Goal: Task Accomplishment & Management: Use online tool/utility

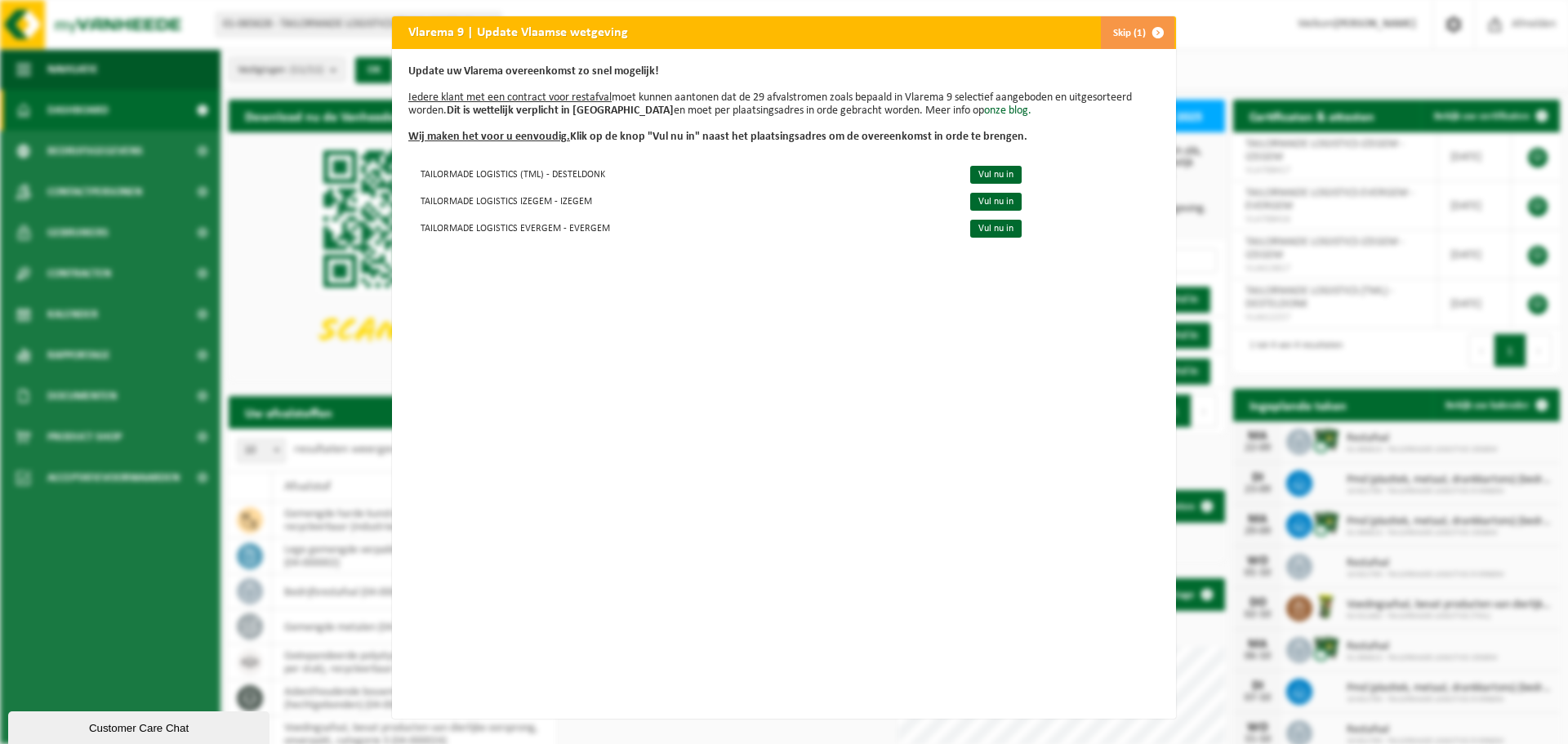
click at [1150, 29] on span "button" at bounding box center [1158, 33] width 33 height 33
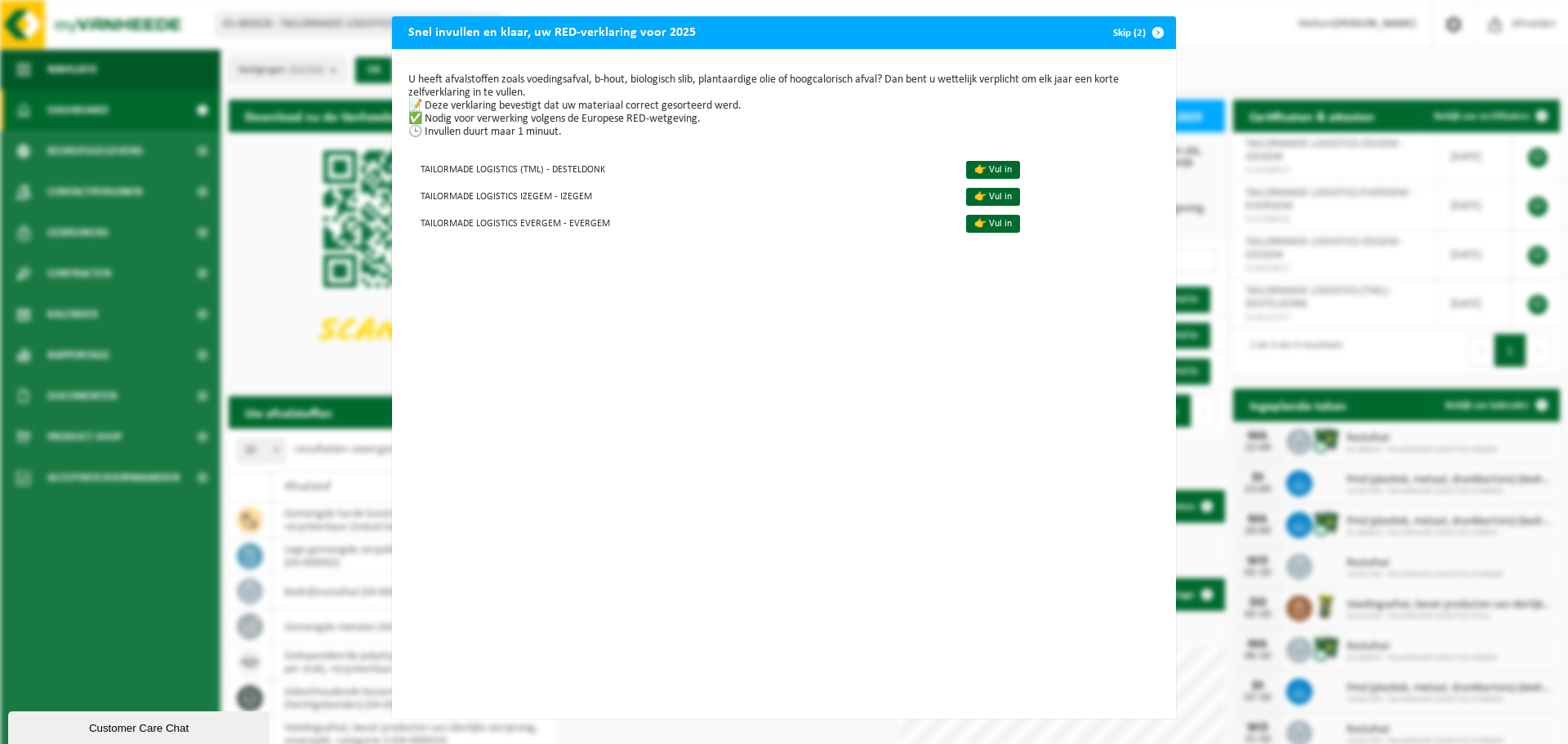
click at [1153, 33] on span "button" at bounding box center [1158, 33] width 33 height 33
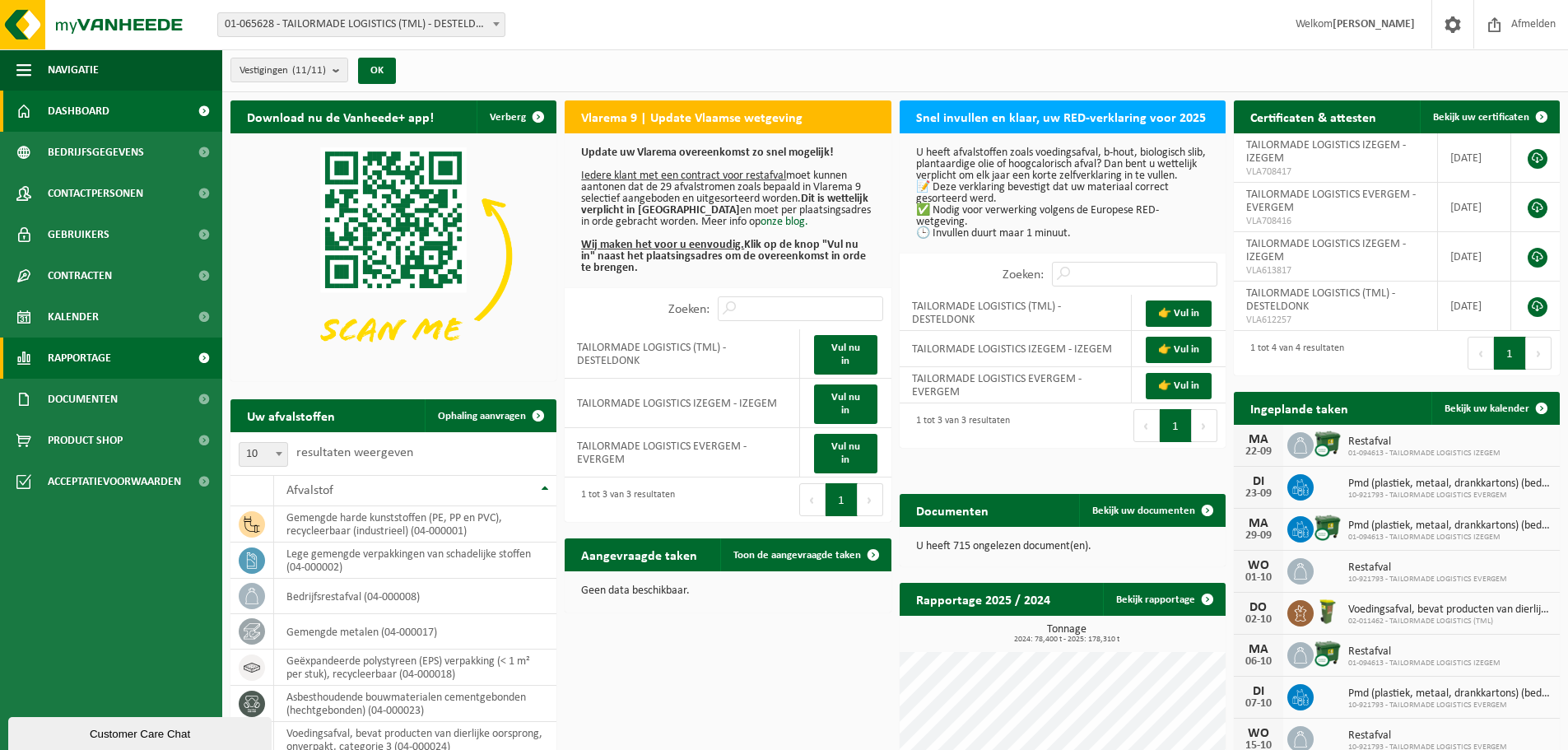
click at [107, 359] on span "Rapportage" at bounding box center [80, 358] width 64 height 41
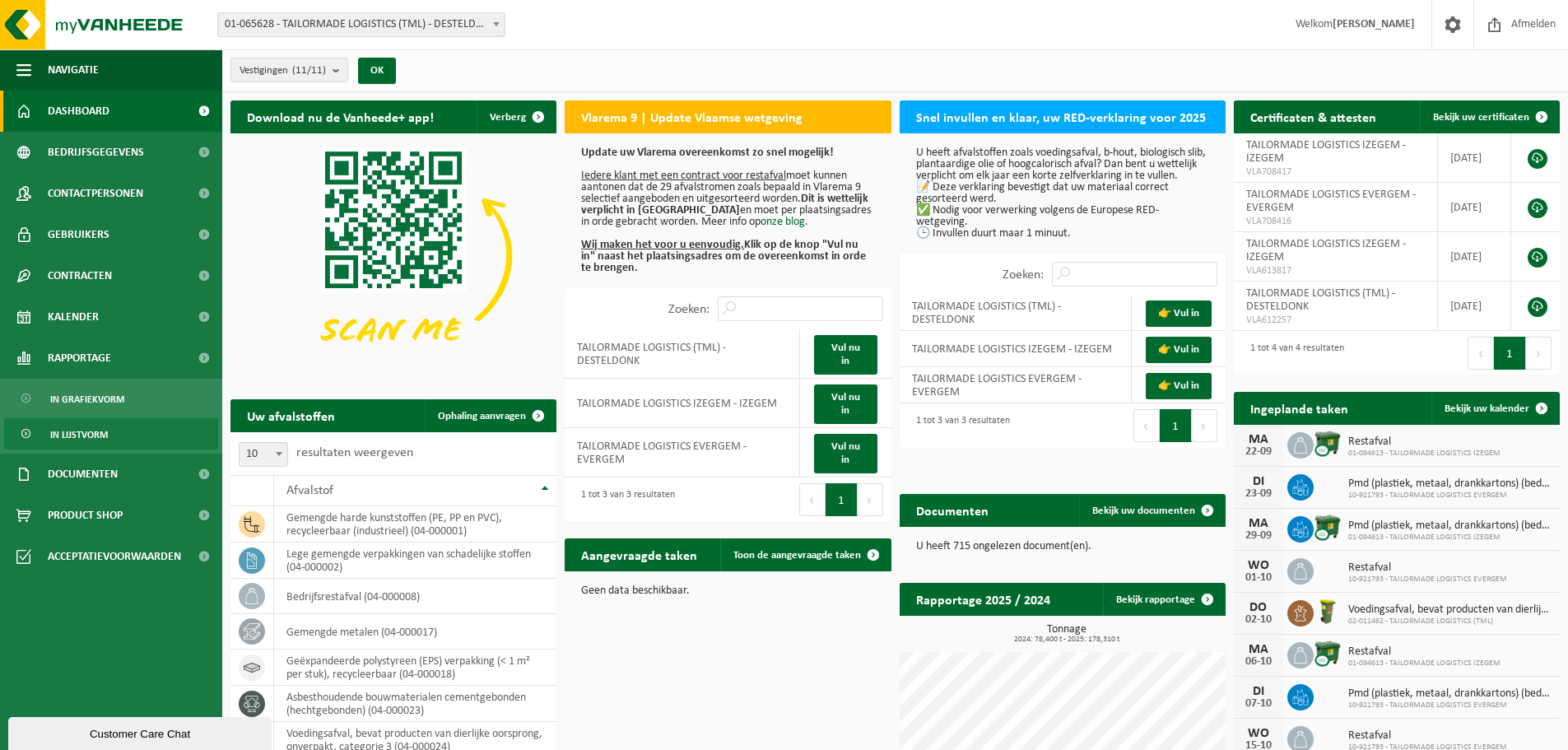
click at [93, 433] on span "In lijstvorm" at bounding box center [79, 435] width 58 height 31
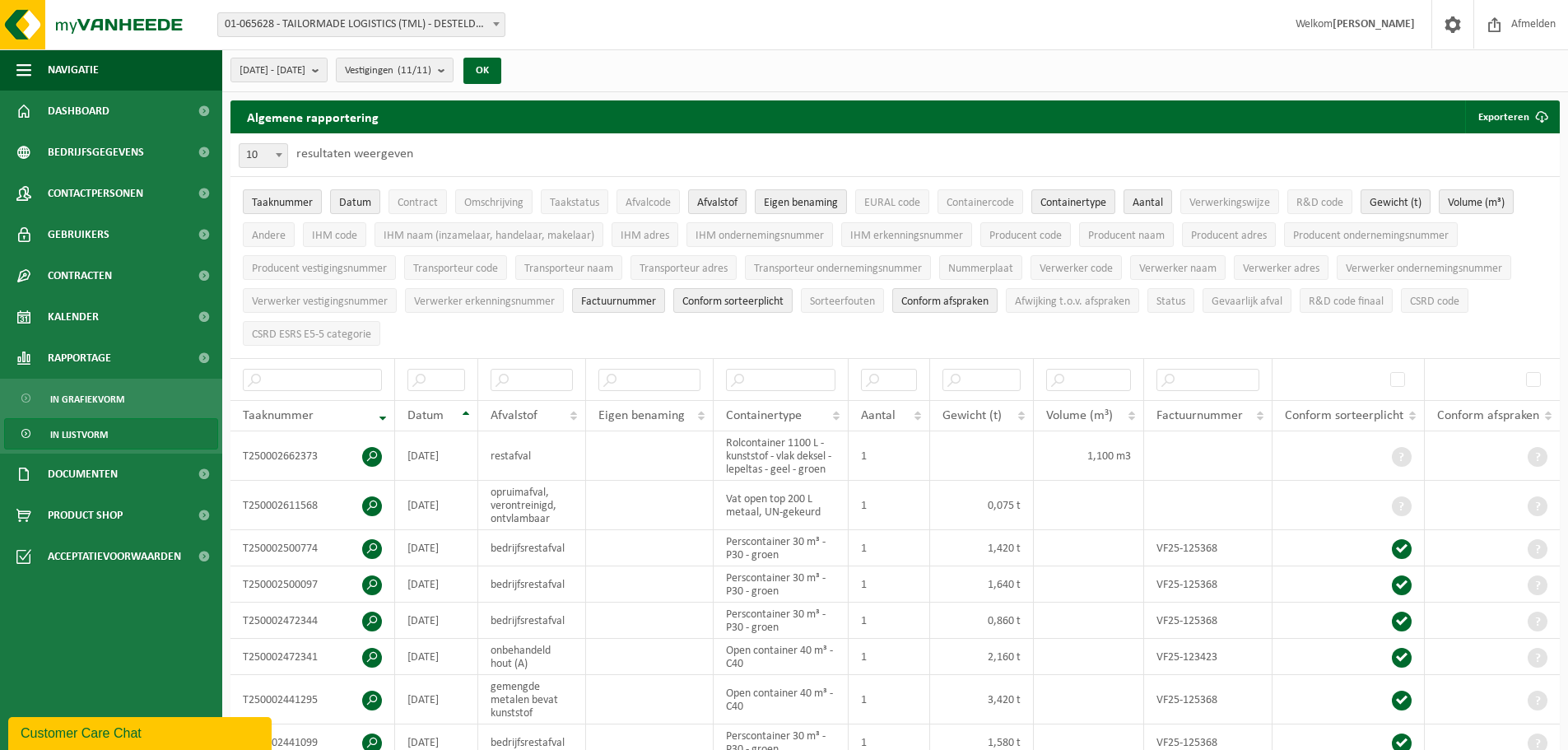
click at [493, 24] on b at bounding box center [496, 24] width 7 height 4
click at [453, 67] on b "submit" at bounding box center [444, 70] width 14 height 23
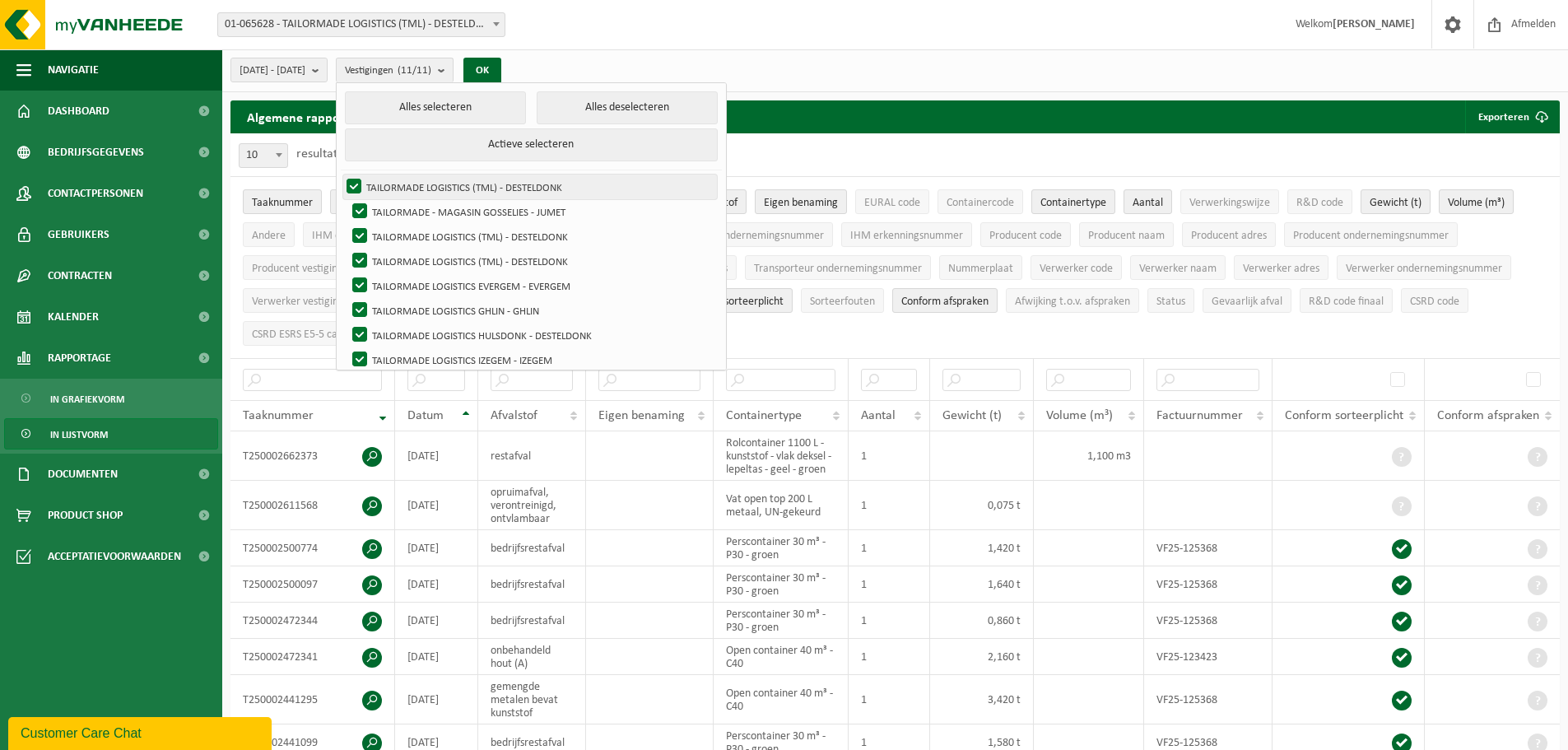
click at [393, 180] on label "TAILORMADE LOGISTICS (TML) - DESTELDONK" at bounding box center [530, 187] width 374 height 25
click at [341, 174] on input "TAILORMADE LOGISTICS (TML) - DESTELDONK" at bounding box center [340, 174] width 1 height 1
click at [395, 184] on label "TAILORMADE LOGISTICS (TML) - DESTELDONK" at bounding box center [530, 187] width 374 height 25
click at [341, 174] on input "TAILORMADE LOGISTICS (TML) - DESTELDONK" at bounding box center [340, 174] width 1 height 1
click at [395, 184] on label "TAILORMADE LOGISTICS (TML) - DESTELDONK" at bounding box center [530, 187] width 374 height 25
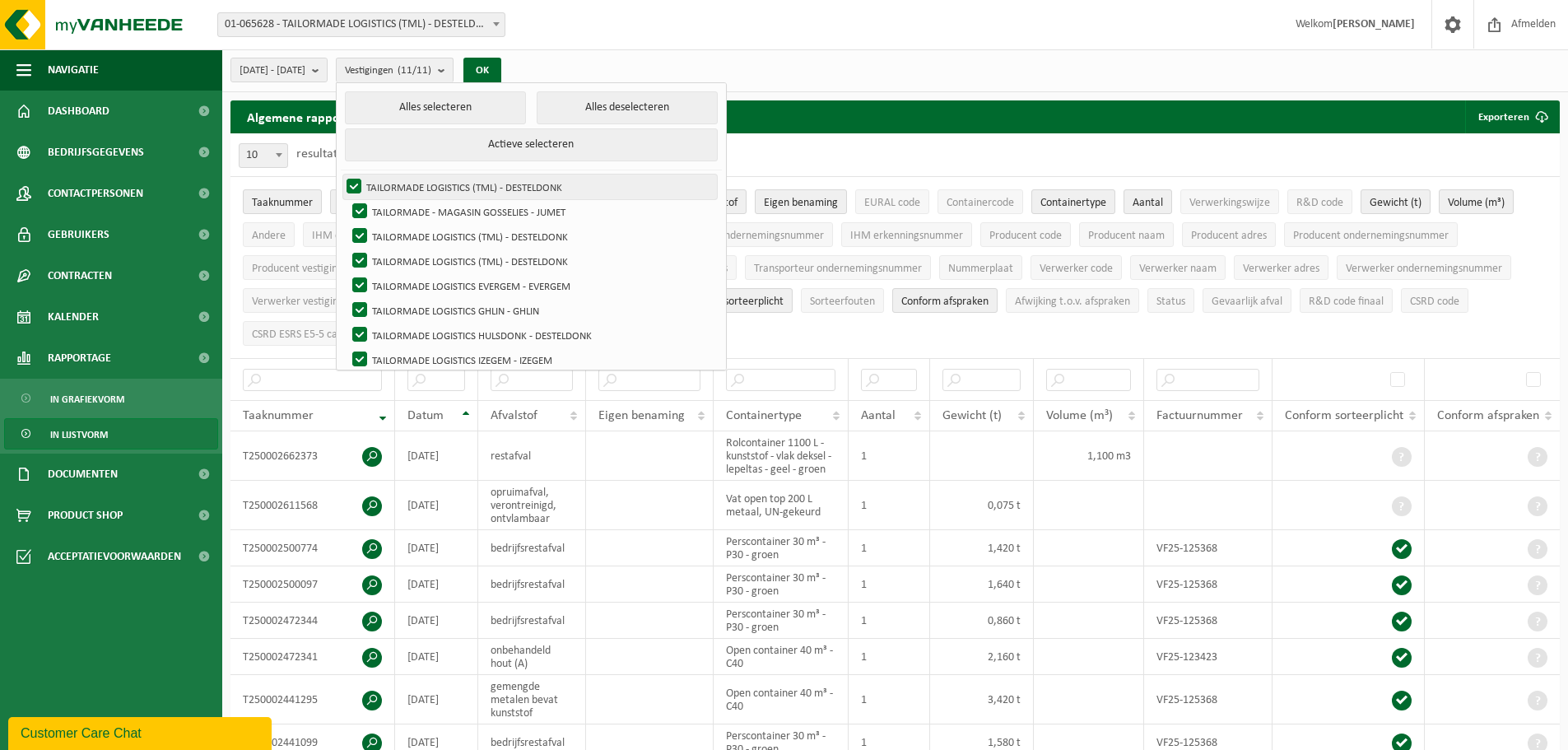
click at [341, 174] on input "TAILORMADE LOGISTICS (TML) - DESTELDONK" at bounding box center [340, 174] width 1 height 1
checkbox input "false"
click at [583, 102] on button "Alles deselecteren" at bounding box center [627, 108] width 182 height 33
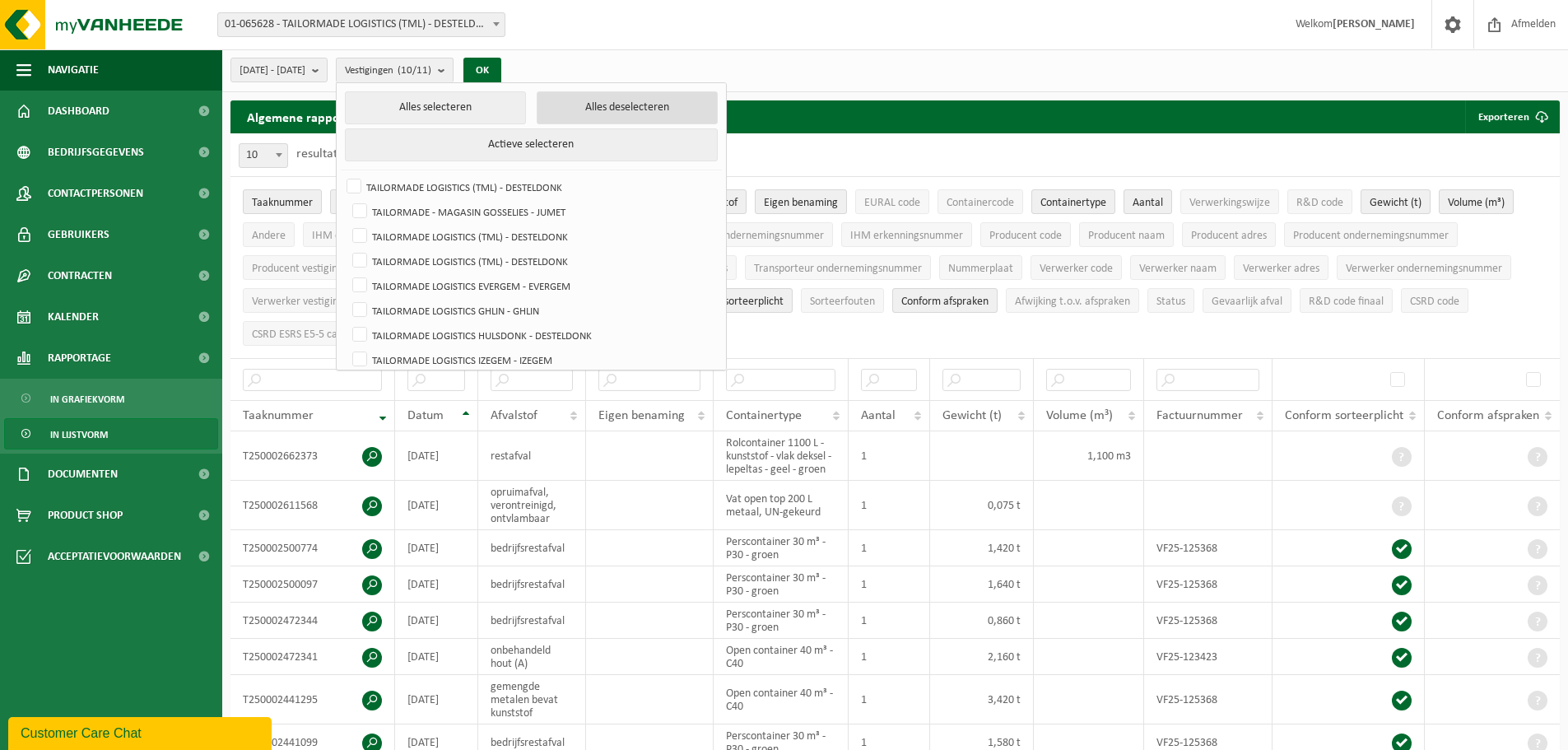
checkbox input "false"
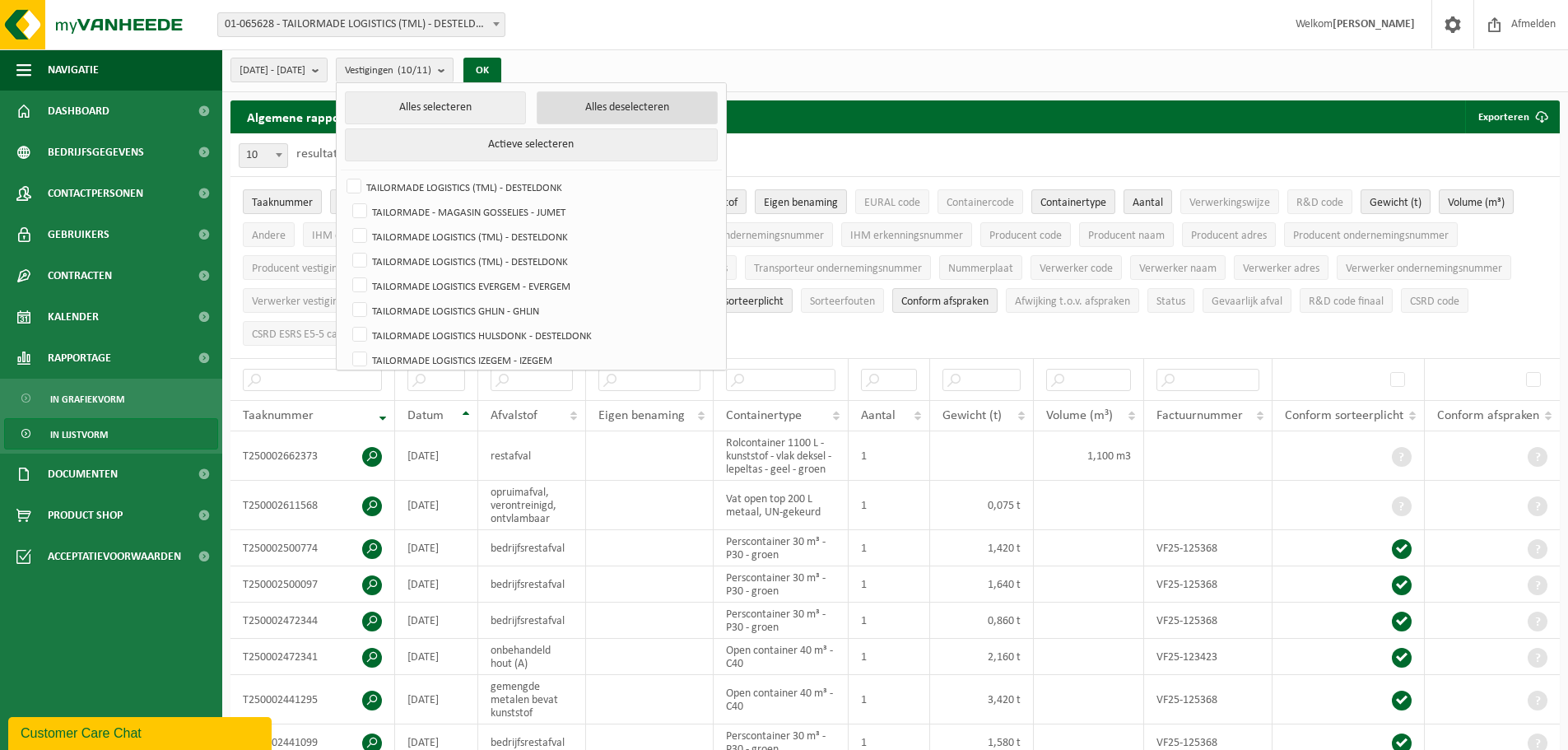
checkbox input "false"
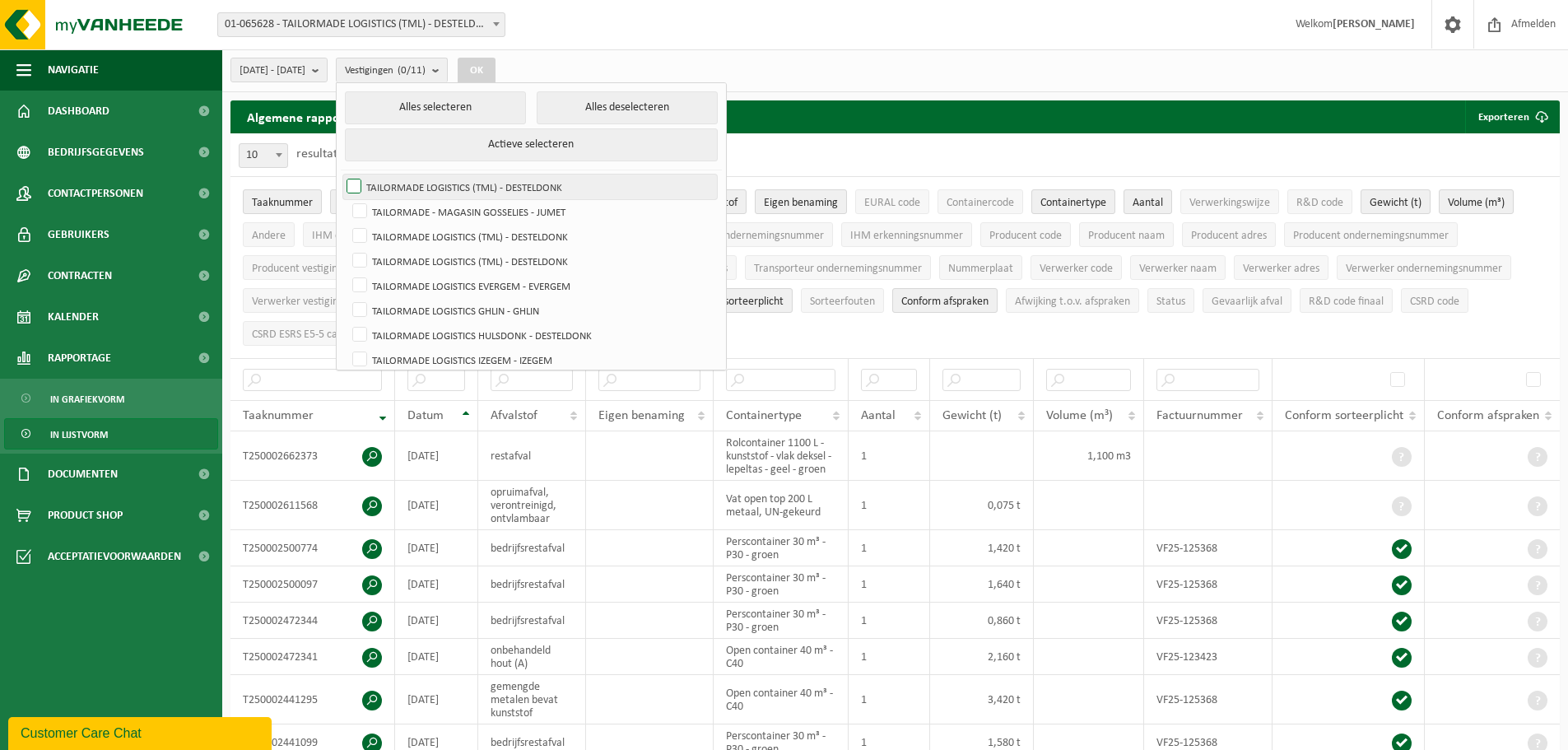
click at [395, 187] on label "TAILORMADE LOGISTICS (TML) - DESTELDONK" at bounding box center [530, 187] width 374 height 25
click at [341, 174] on input "TAILORMADE LOGISTICS (TML) - DESTELDONK" at bounding box center [340, 174] width 1 height 1
checkbox input "true"
click at [399, 234] on label "TAILORMADE LOGISTICS (TML) - DESTELDONK" at bounding box center [533, 236] width 368 height 25
click at [347, 224] on input "TAILORMADE LOGISTICS (TML) - DESTELDONK" at bounding box center [346, 224] width 1 height 1
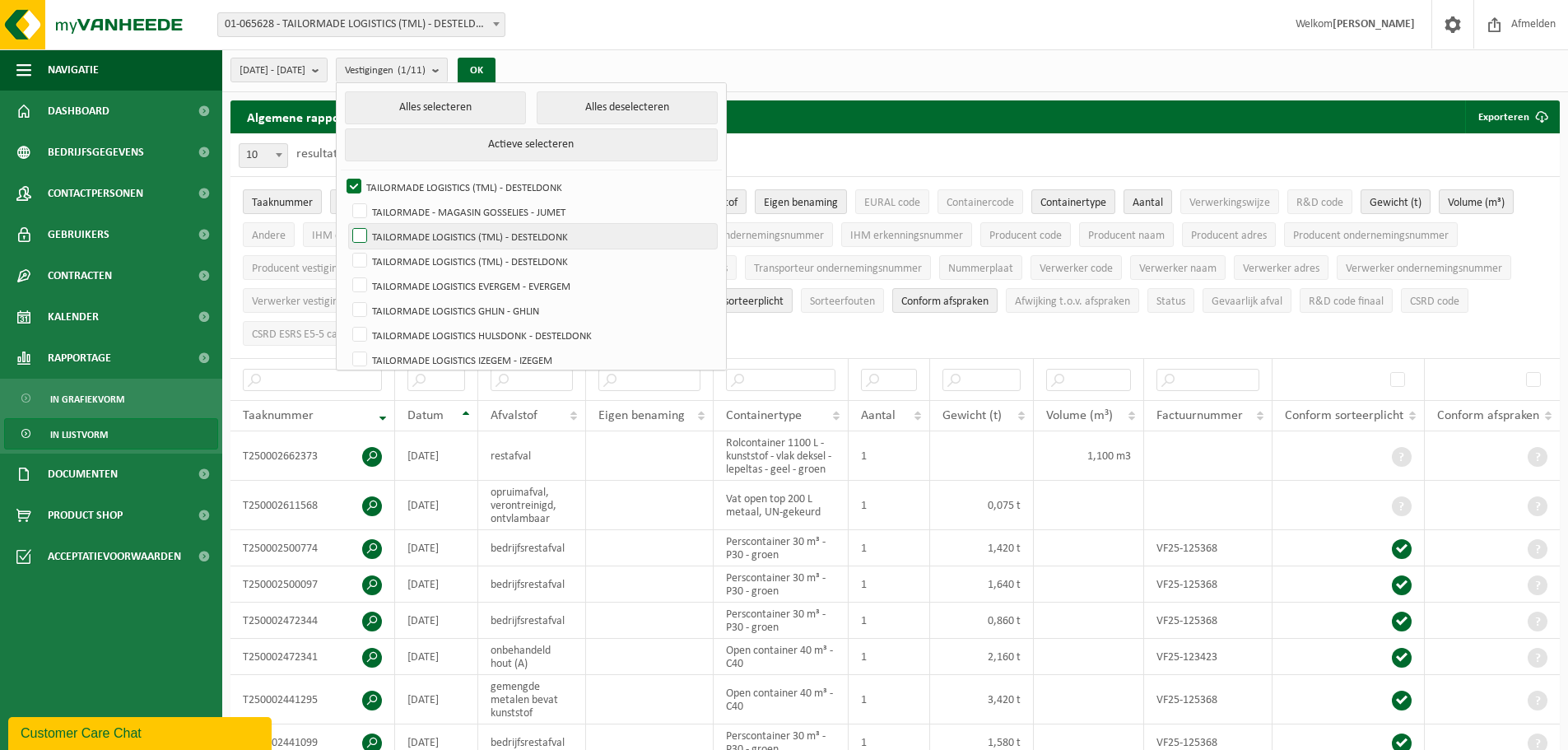
checkbox input "true"
click at [398, 263] on label "TAILORMADE LOGISTICS (TML) - DESTELDONK" at bounding box center [533, 261] width 368 height 25
click at [347, 249] on input "TAILORMADE LOGISTICS (TML) - DESTELDONK" at bounding box center [346, 248] width 1 height 1
checkbox input "true"
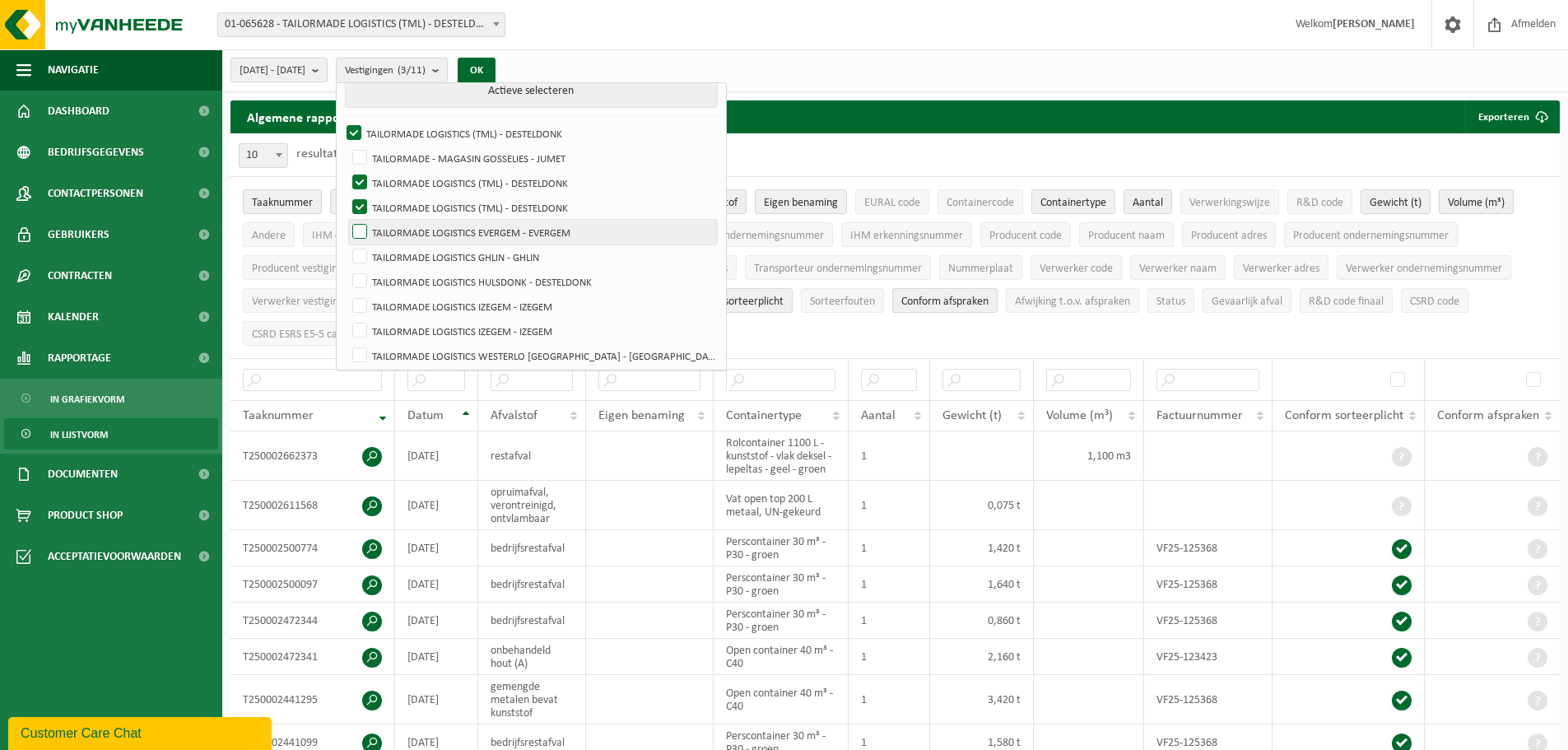
scroll to position [82, 0]
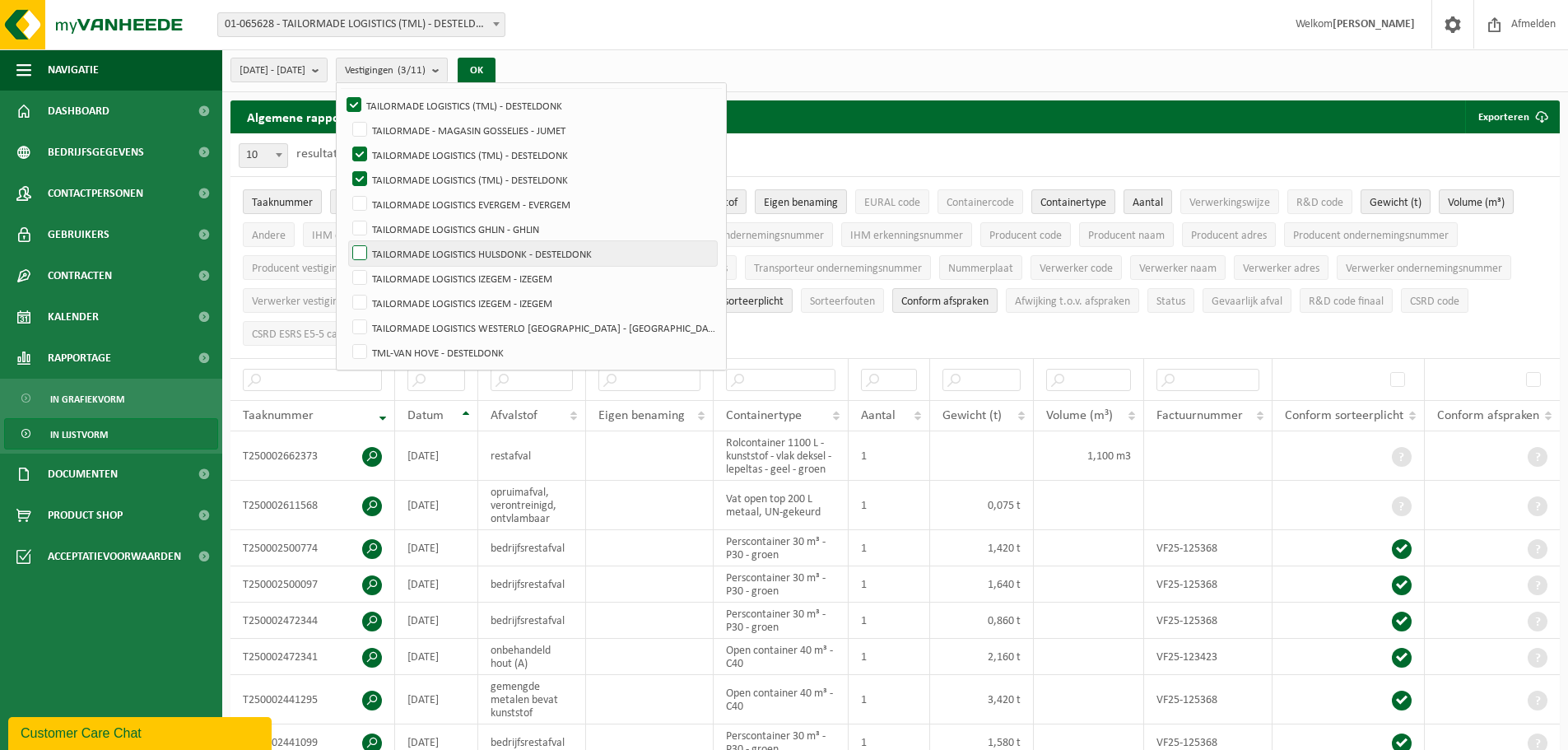
click at [399, 250] on label "TAILORMADE LOGISTICS HULSDONK - DESTELDONK" at bounding box center [533, 254] width 368 height 25
click at [347, 241] on input "TAILORMADE LOGISTICS HULSDONK - DESTELDONK" at bounding box center [346, 240] width 1 height 1
checkbox input "true"
click at [402, 349] on label "TML-VAN HOVE - DESTELDONK" at bounding box center [533, 353] width 368 height 25
click at [347, 340] on input "TML-VAN HOVE - DESTELDONK" at bounding box center [346, 339] width 1 height 1
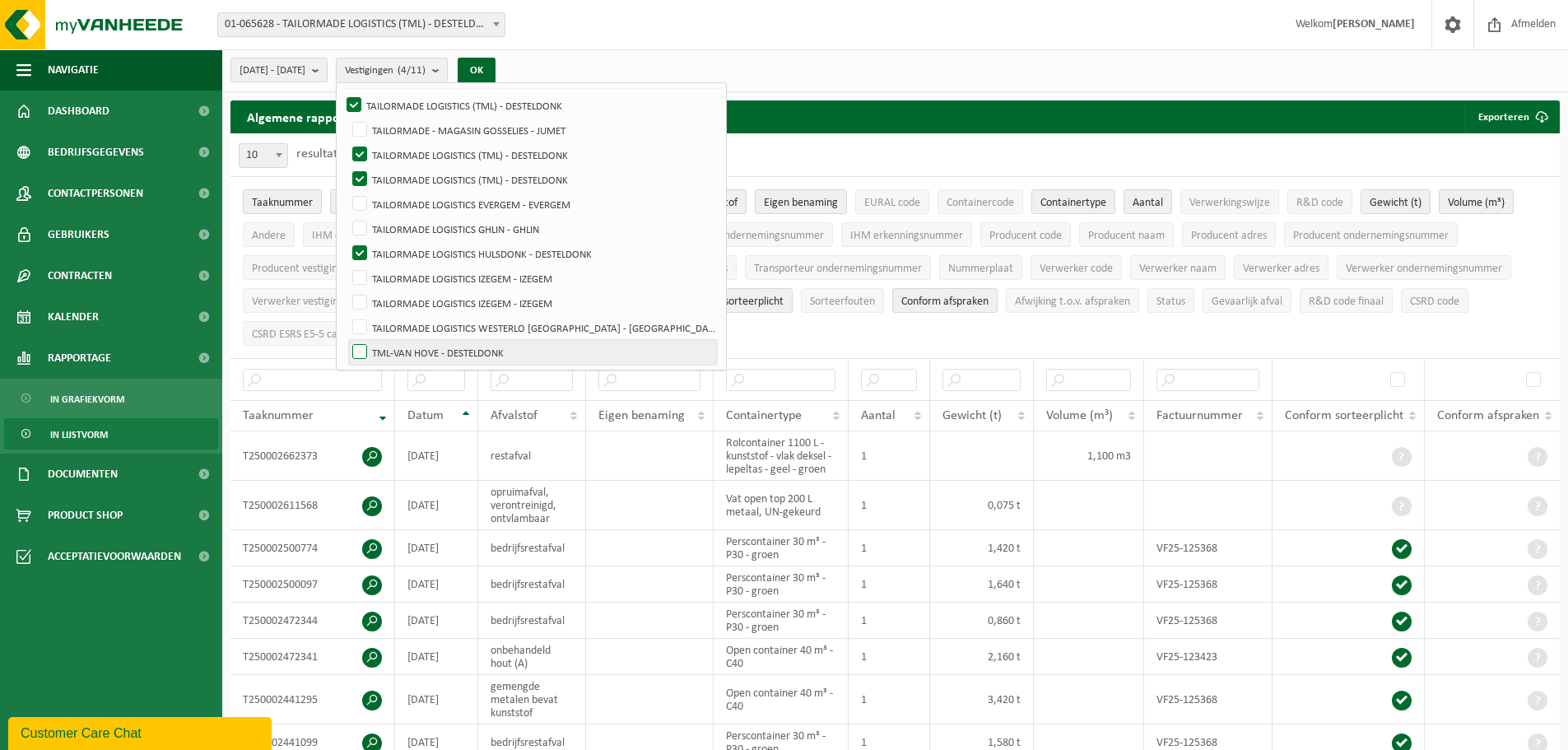
checkbox input "true"
click at [402, 251] on label "TAILORMADE LOGISTICS HULSDONK - DESTELDONK" at bounding box center [533, 254] width 368 height 25
click at [347, 241] on input "TAILORMADE LOGISTICS HULSDONK - DESTELDONK" at bounding box center [346, 240] width 1 height 1
checkbox input "false"
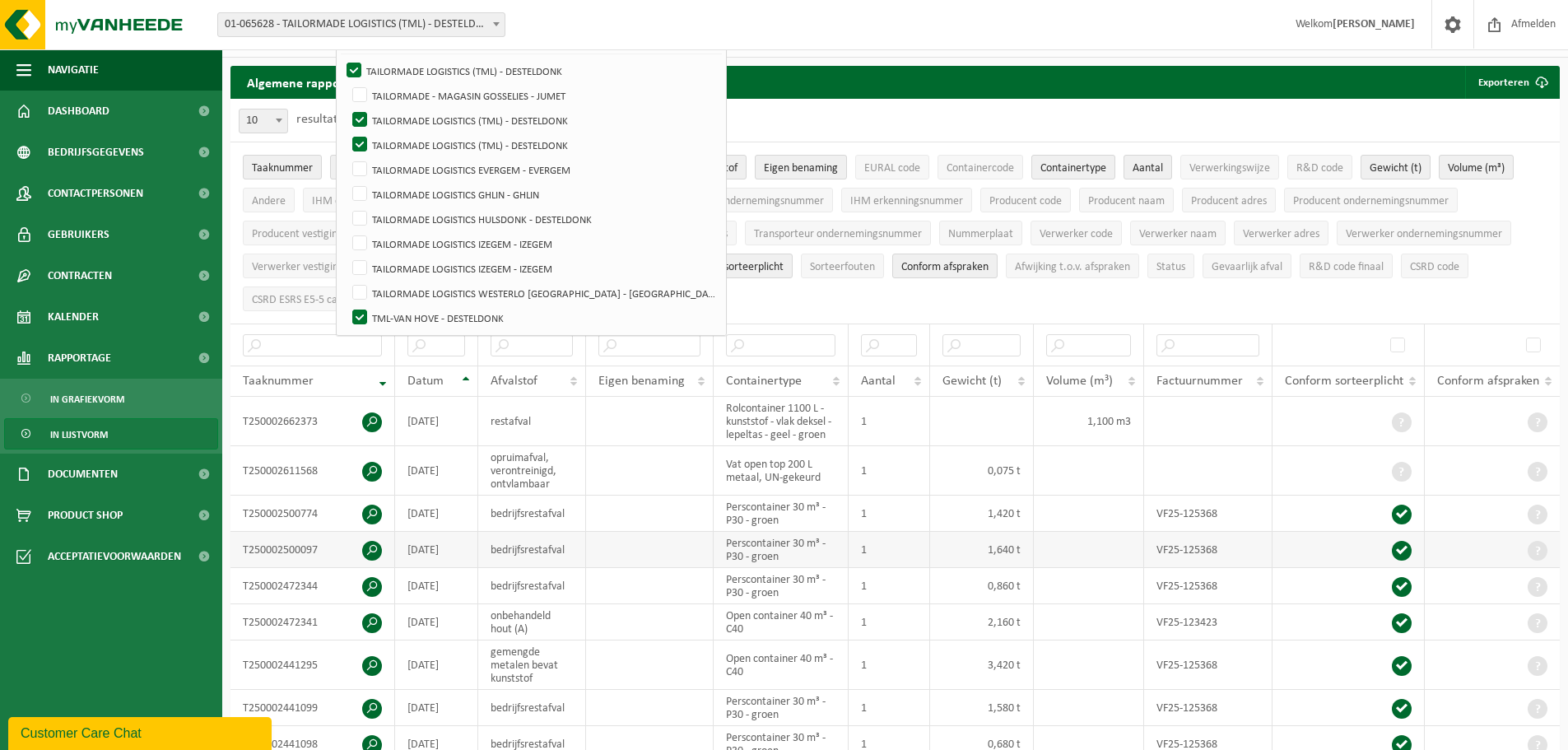
scroll to position [0, 0]
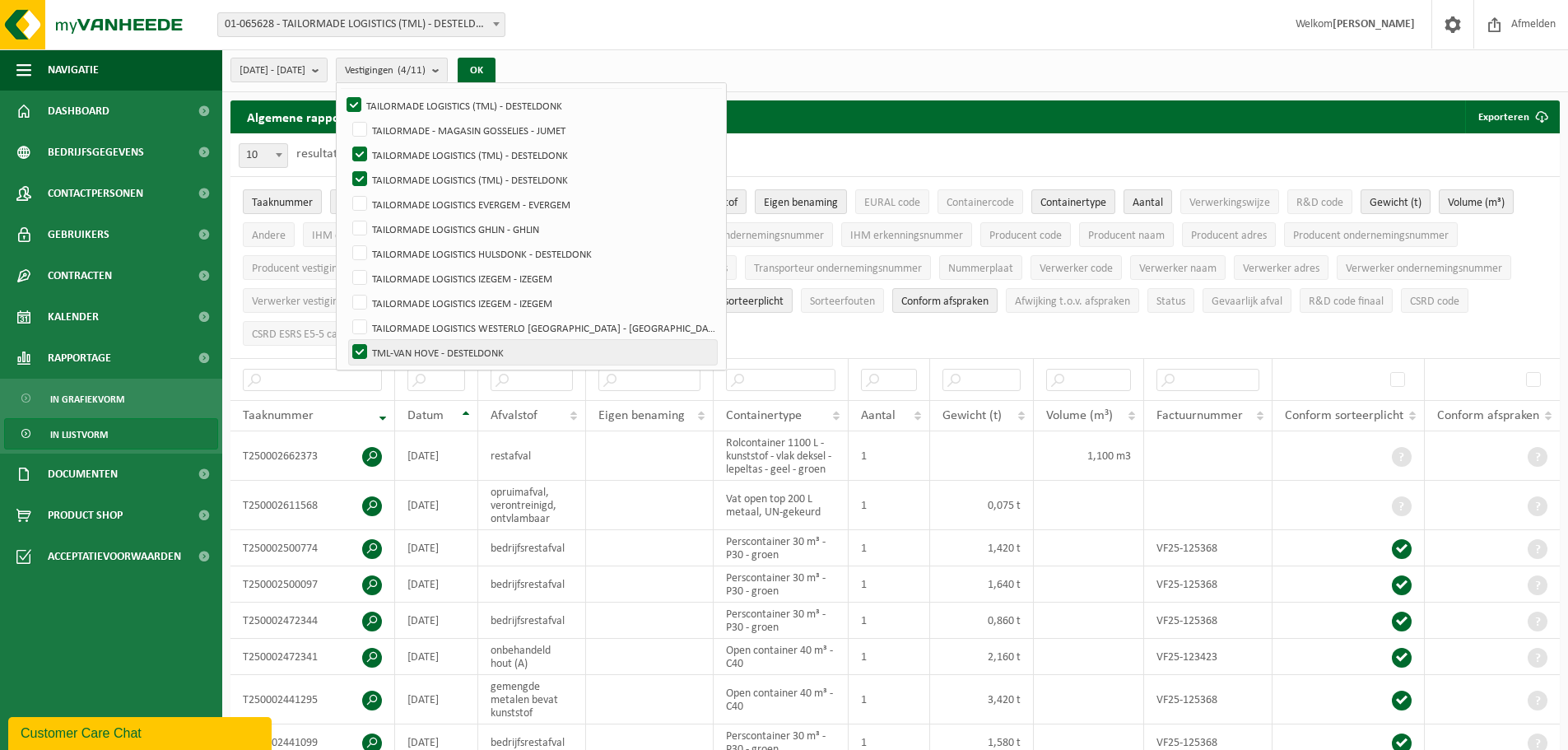
click at [405, 346] on label "TML-VAN HOVE - DESTELDONK" at bounding box center [533, 353] width 368 height 25
click at [347, 340] on input "TML-VAN HOVE - DESTELDONK" at bounding box center [346, 339] width 1 height 1
checkbox input "false"
click at [495, 67] on button "OK" at bounding box center [476, 70] width 38 height 26
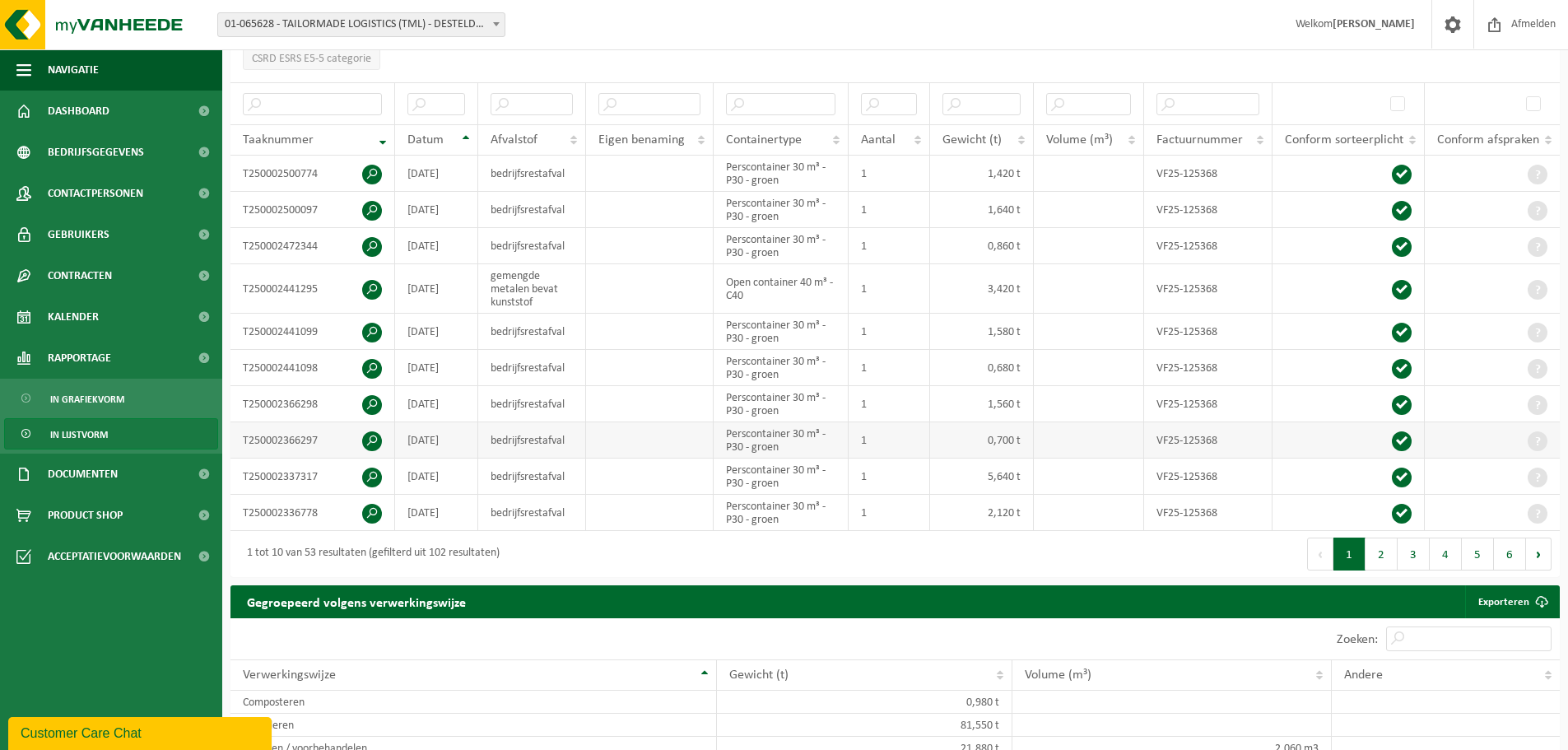
scroll to position [247, 0]
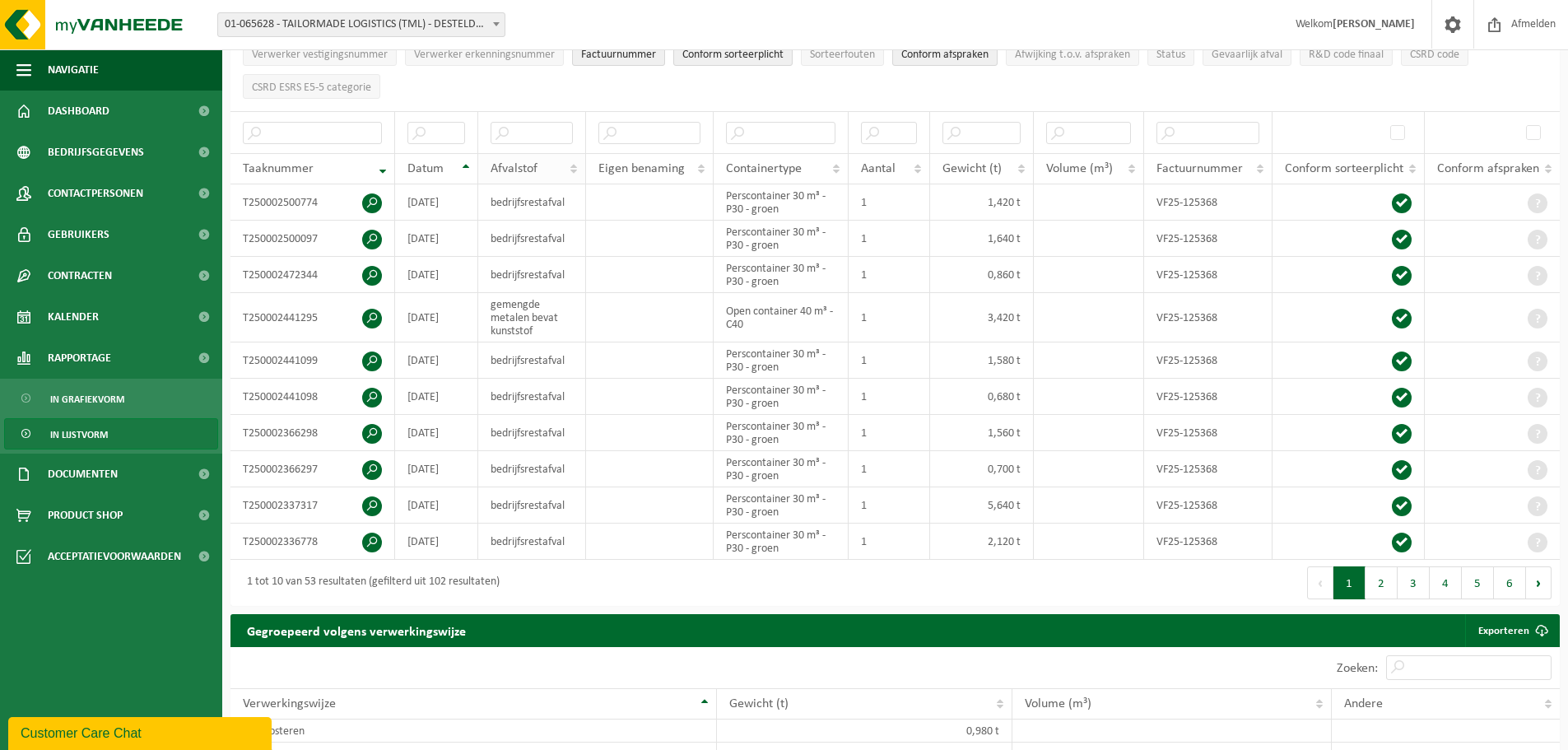
click at [577, 166] on th "Afvalstof" at bounding box center [532, 169] width 108 height 31
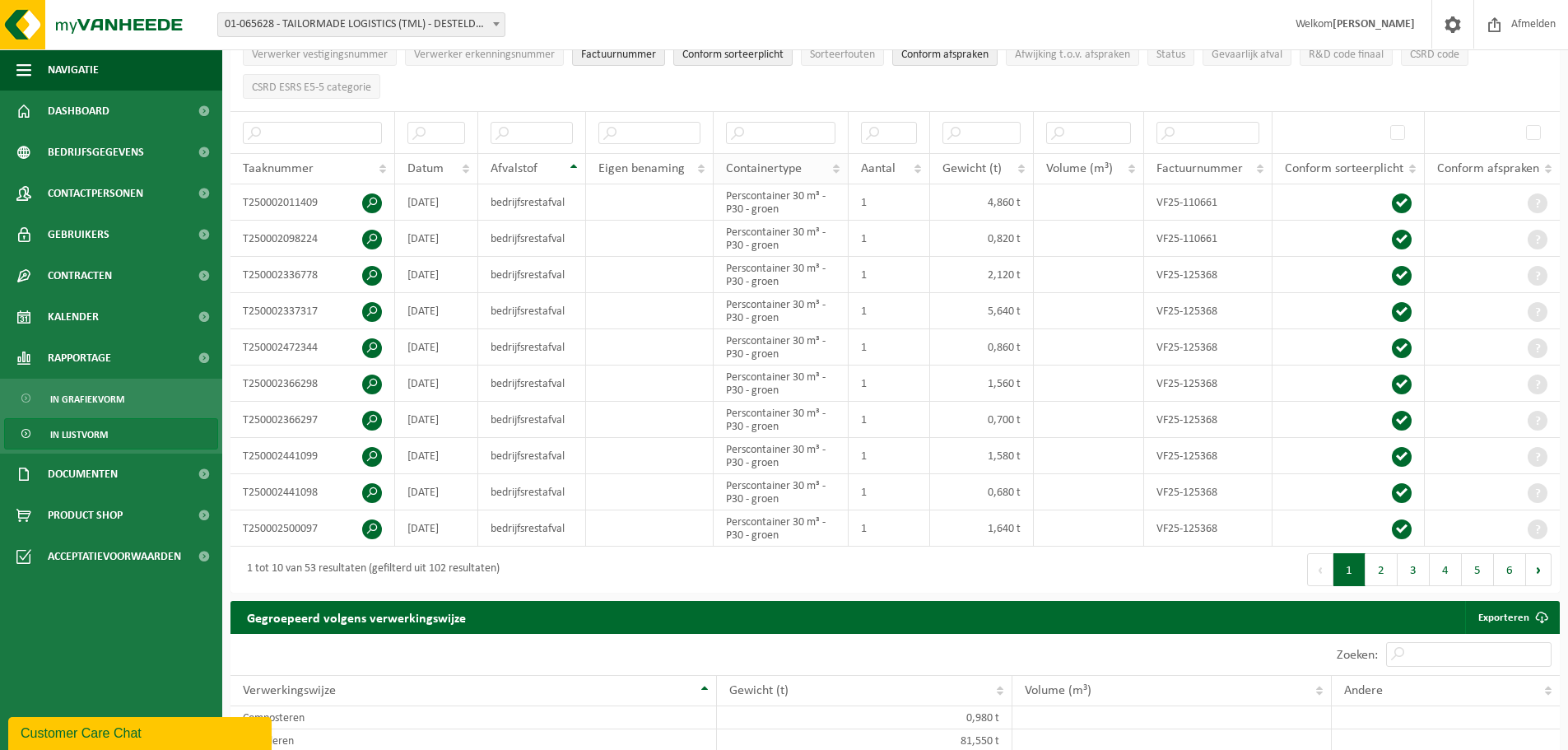
click at [835, 165] on th "Containertype" at bounding box center [782, 169] width 135 height 31
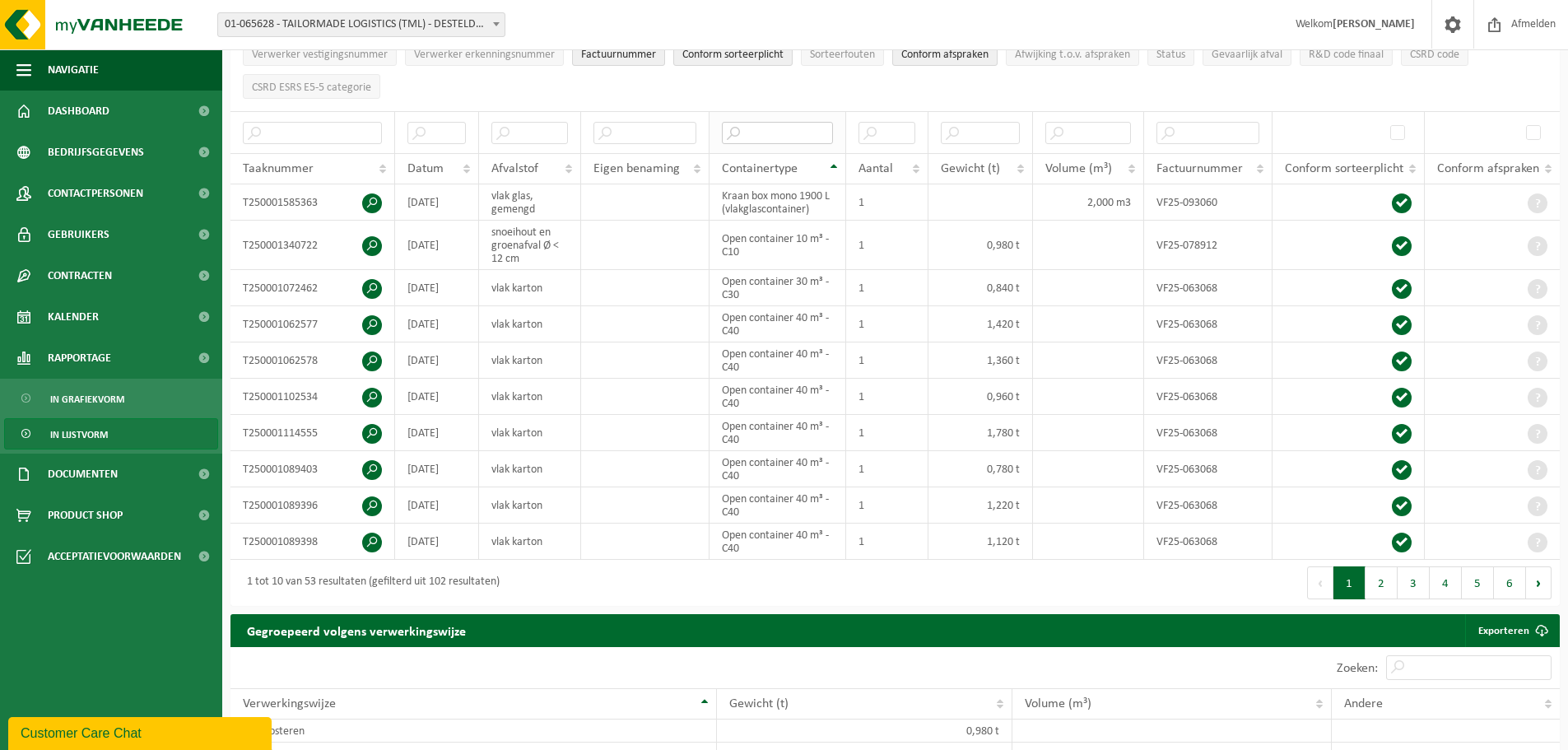
click at [774, 122] on input "text" at bounding box center [778, 132] width 112 height 22
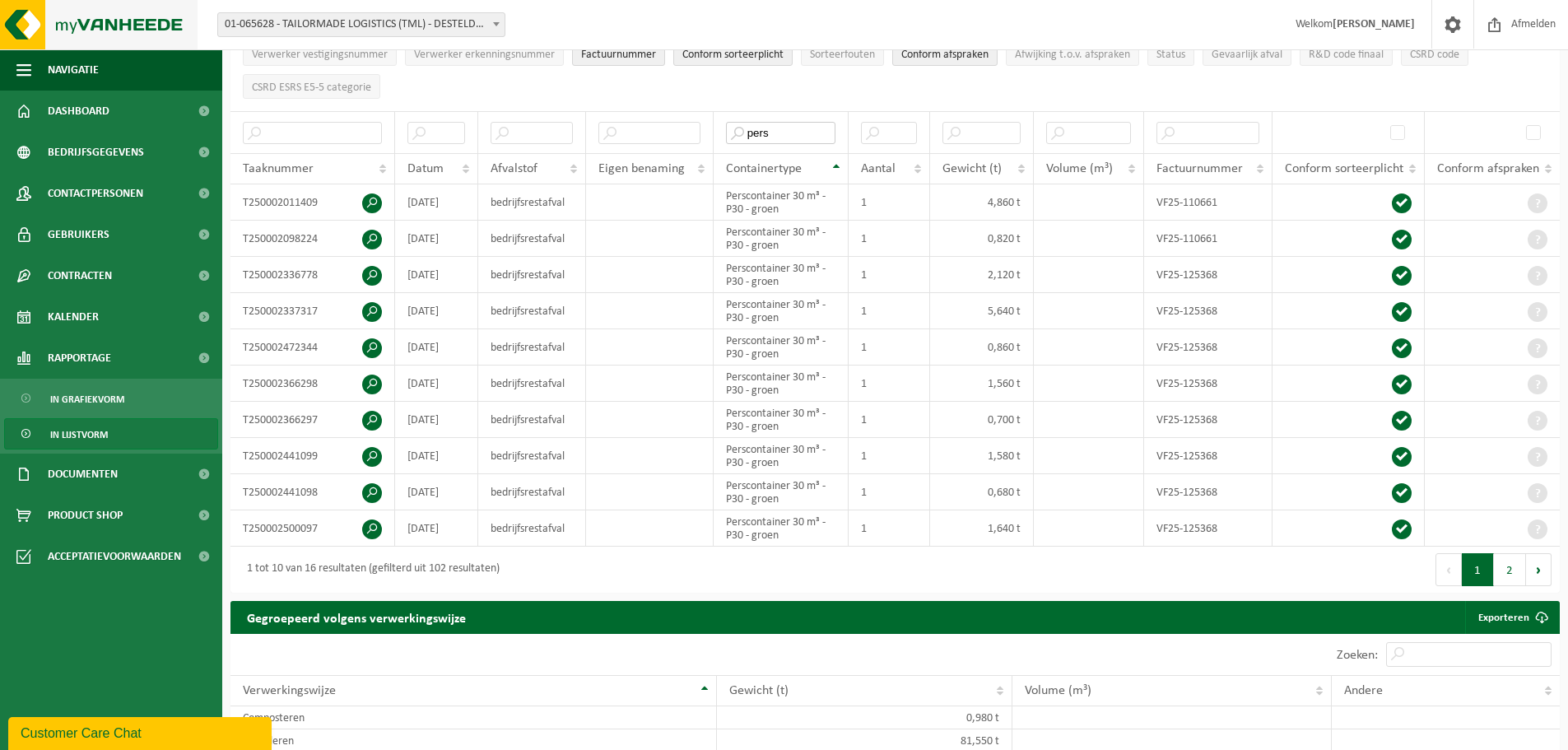
type input "pers"
